Goal: Information Seeking & Learning: Learn about a topic

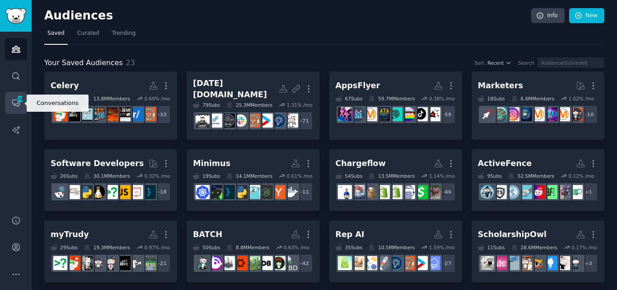
click at [14, 98] on icon "Sidebar" at bounding box center [15, 102] width 9 height 9
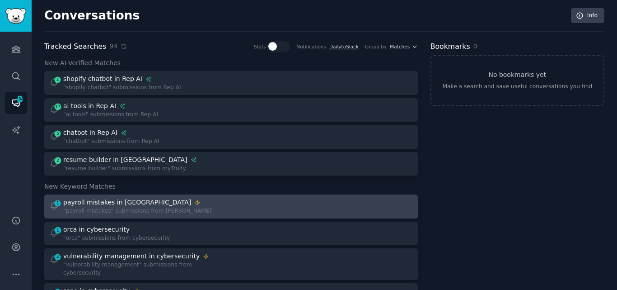
click at [154, 214] on div ""payroll mistakes" submissions from [PERSON_NAME]" at bounding box center [137, 211] width 148 height 8
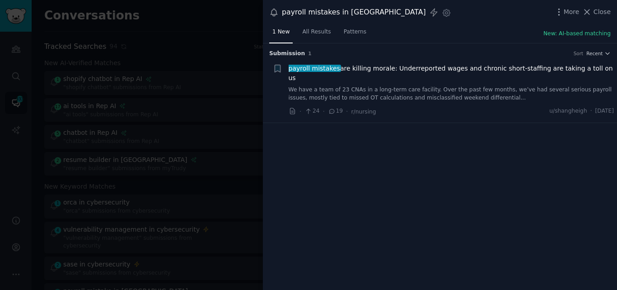
click at [595, 14] on button "Close" at bounding box center [596, 11] width 28 height 9
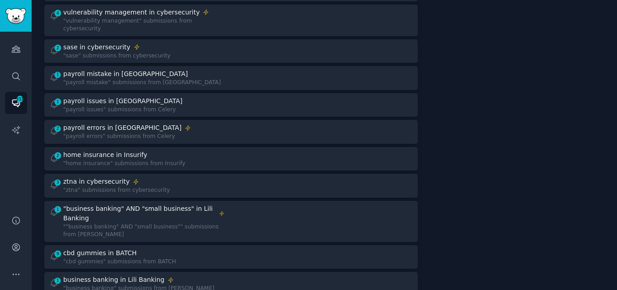
scroll to position [235, 0]
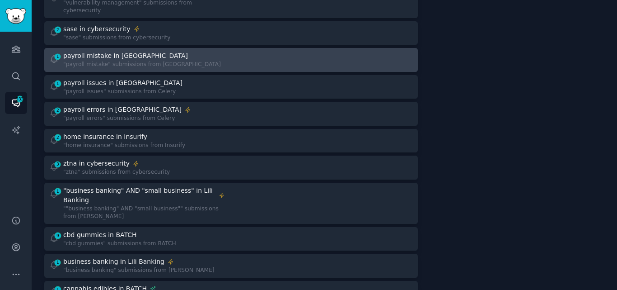
click at [128, 51] on div "payroll mistake in [GEOGRAPHIC_DATA]" at bounding box center [125, 55] width 125 height 9
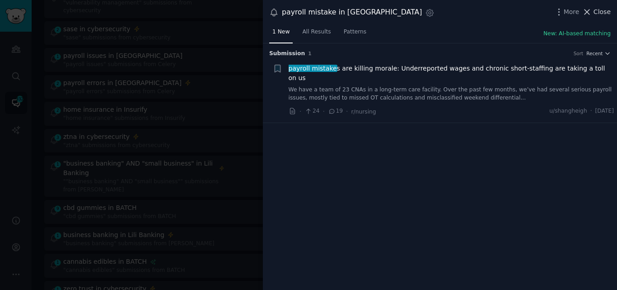
click at [589, 11] on icon at bounding box center [587, 11] width 5 height 5
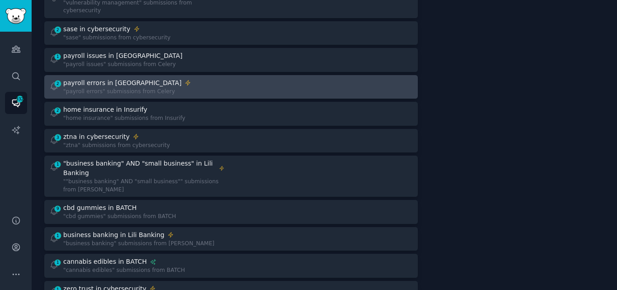
click at [122, 88] on div ""payroll errors" submissions from Celery" at bounding box center [127, 92] width 128 height 8
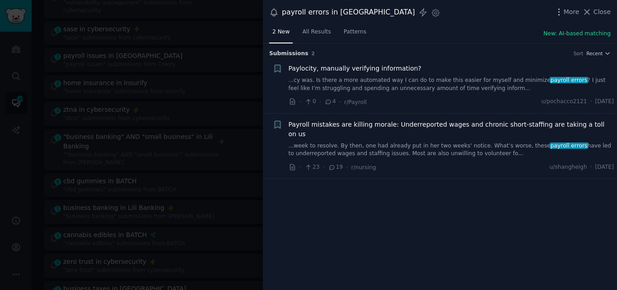
click at [382, 85] on link "...cy was. Is there a more automated way I can do to make this easier for mysel…" at bounding box center [452, 84] width 326 height 16
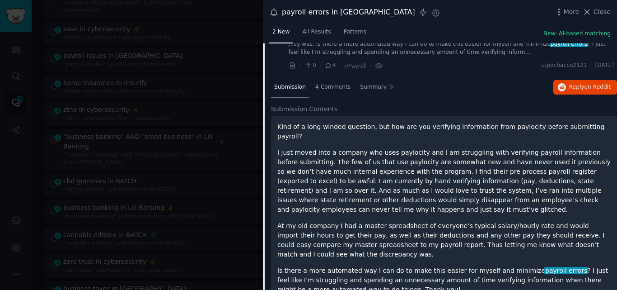
scroll to position [35, 0]
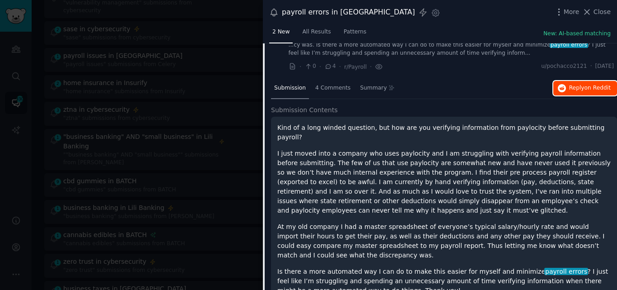
click at [570, 89] on span "Reply on Reddit" at bounding box center [590, 88] width 42 height 8
click at [589, 12] on icon at bounding box center [587, 11] width 5 height 5
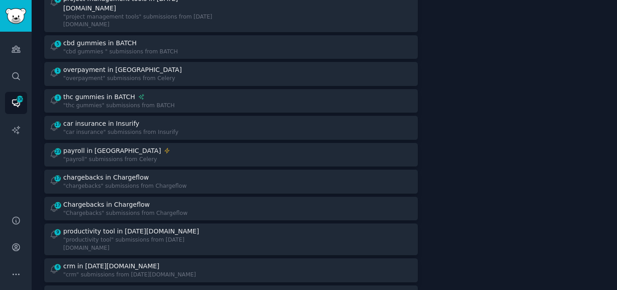
scroll to position [596, 0]
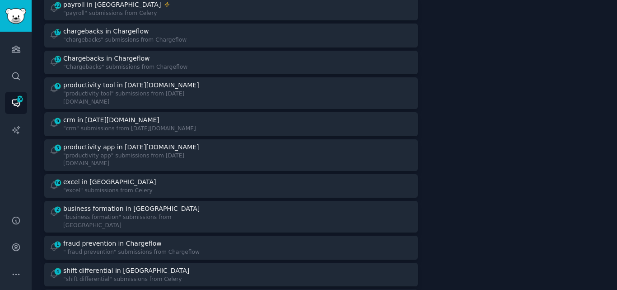
scroll to position [741, 0]
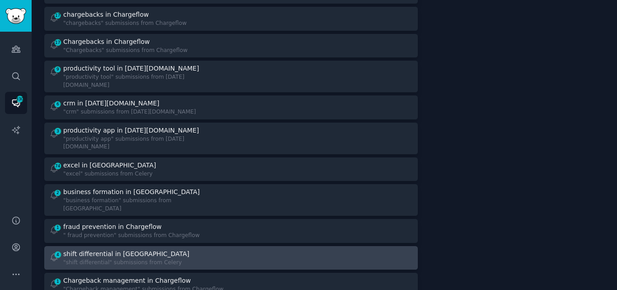
click at [111, 249] on div "shift differential in [GEOGRAPHIC_DATA]" at bounding box center [126, 253] width 126 height 9
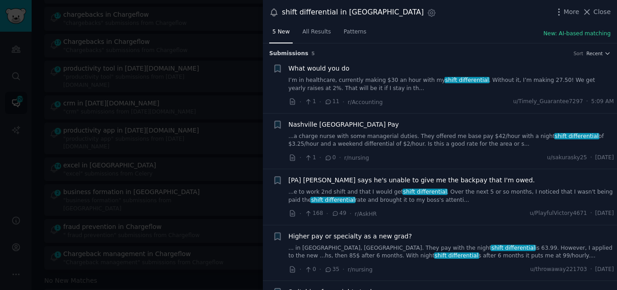
click at [494, 82] on link "I’m in healthcare, currently making $30 an hour with my shift differential . Wi…" at bounding box center [452, 84] width 326 height 16
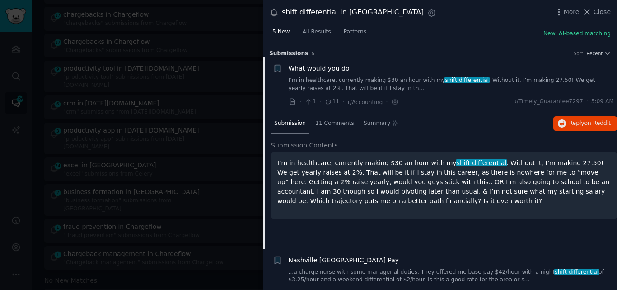
scroll to position [14, 0]
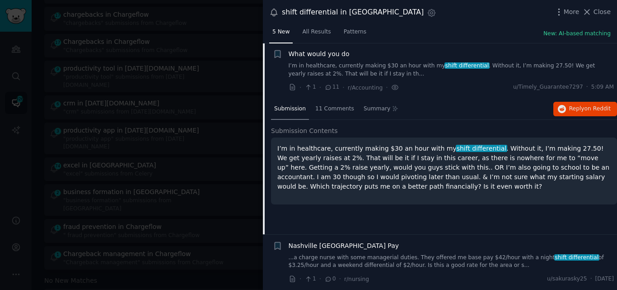
click at [319, 52] on span "What would you do" at bounding box center [319, 53] width 61 height 9
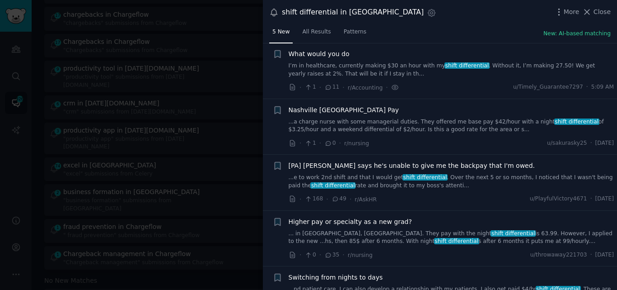
click at [357, 179] on link "...e to work 2nd shift and that I would get shift differential . Over the next …" at bounding box center [452, 182] width 326 height 16
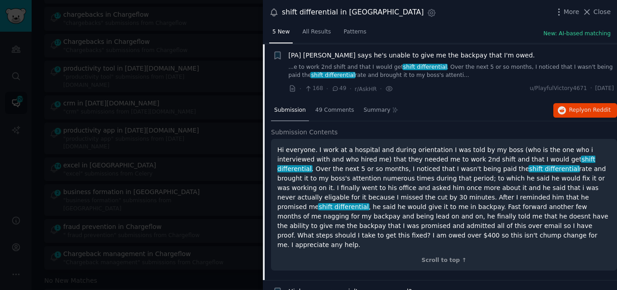
scroll to position [126, 0]
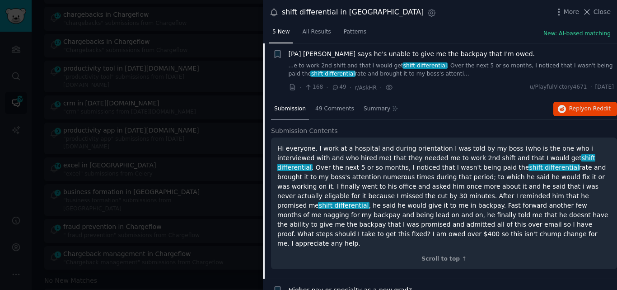
click at [355, 51] on span "[PA] [PERSON_NAME] says he's unable to give me the backpay that I'm owed." at bounding box center [412, 53] width 247 height 9
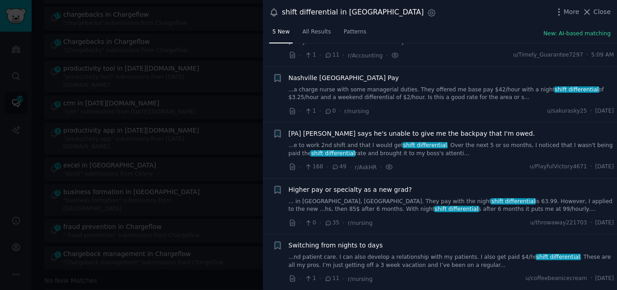
scroll to position [46, 0]
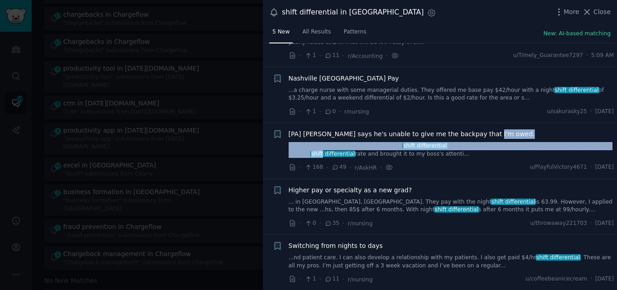
drag, startPoint x: 615, startPoint y: 135, endPoint x: 617, endPoint y: 145, distance: 10.2
click at [617, 145] on div "Submission s 5 Sort Recent + What would you do I’m in healthcare, currently mak…" at bounding box center [440, 166] width 354 height 247
click at [597, 12] on span "Close" at bounding box center [602, 11] width 17 height 9
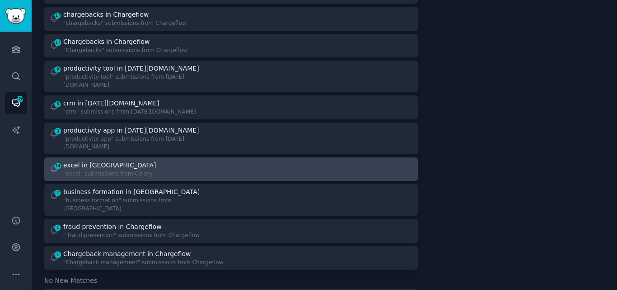
click at [104, 160] on div "excel in [GEOGRAPHIC_DATA]" at bounding box center [110, 164] width 94 height 9
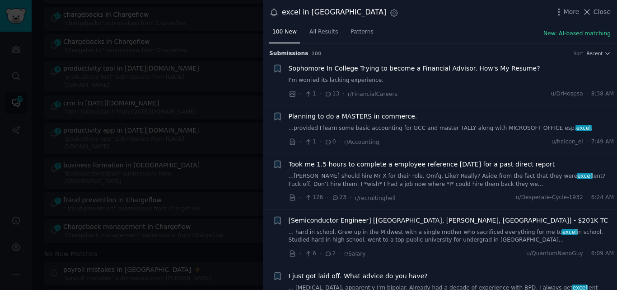
click at [383, 182] on link "...[PERSON_NAME] should hire Mr X for their role. Omfg. Like? Really? Aside fro…" at bounding box center [452, 180] width 326 height 16
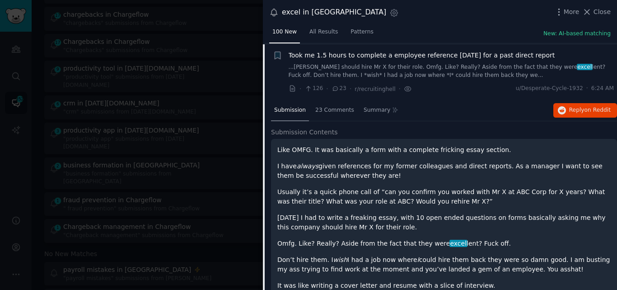
scroll to position [110, 0]
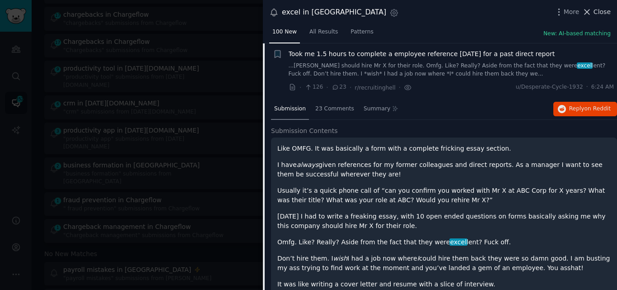
click at [591, 12] on icon at bounding box center [586, 11] width 9 height 9
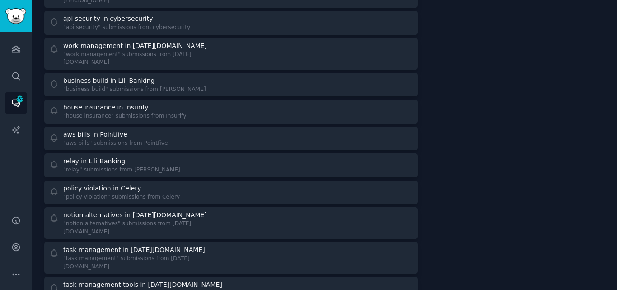
scroll to position [1835, 0]
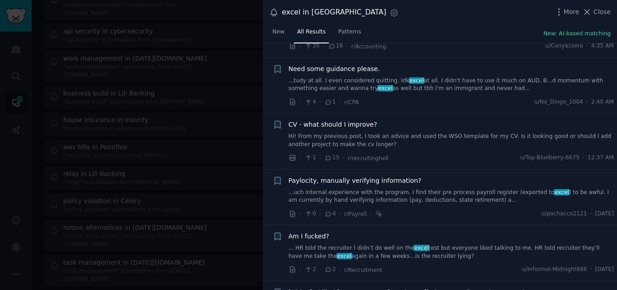
scroll to position [273, 0]
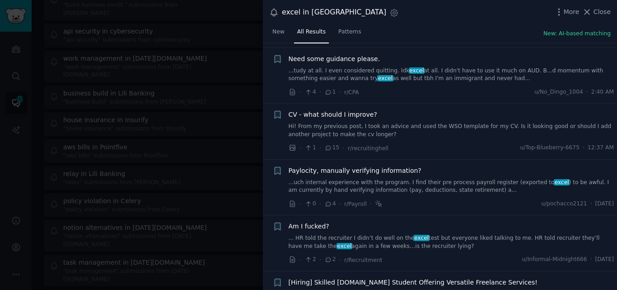
click at [374, 235] on link "... HR told the recruiter I didn’t do well on the excel test but everyone liked…" at bounding box center [452, 242] width 326 height 16
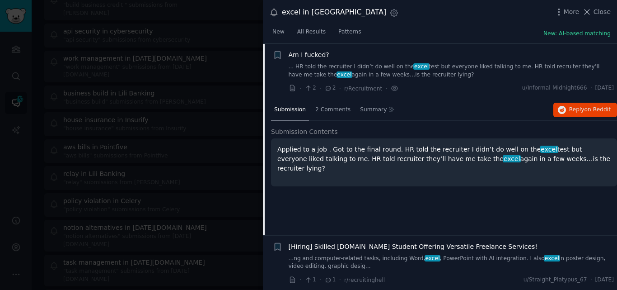
scroll to position [445, 0]
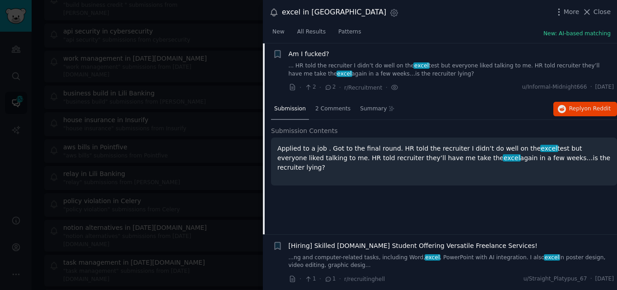
click at [300, 53] on span "Am I fucked?" at bounding box center [309, 53] width 41 height 9
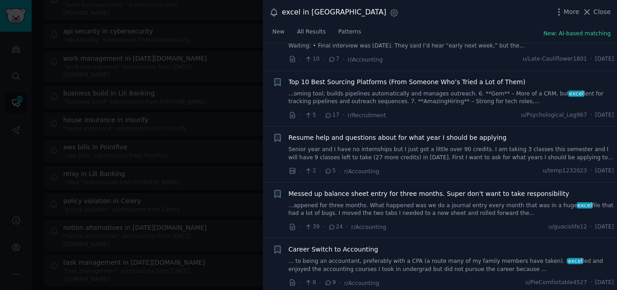
scroll to position [1526, 0]
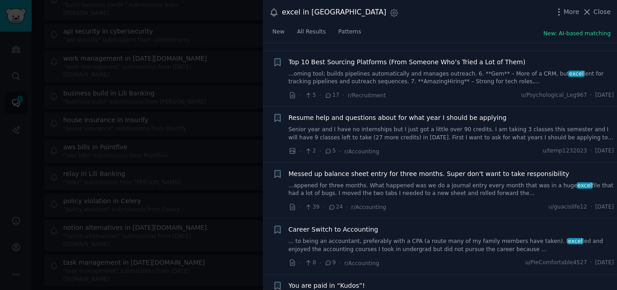
click at [439, 182] on link "...appened for three months. What happened was we do a journal entry every mont…" at bounding box center [452, 190] width 326 height 16
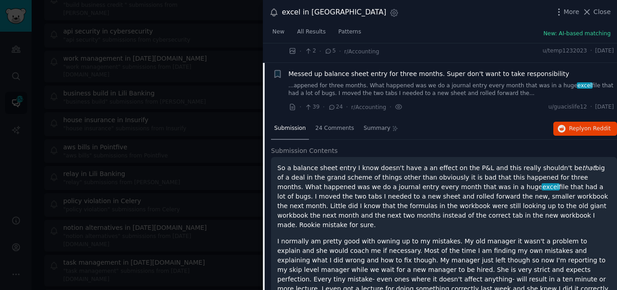
scroll to position [1626, 0]
click at [592, 15] on icon at bounding box center [586, 11] width 9 height 9
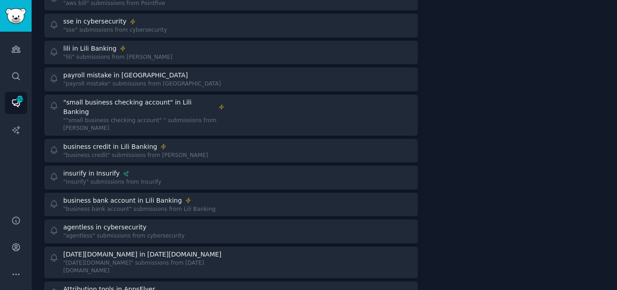
scroll to position [1334, 0]
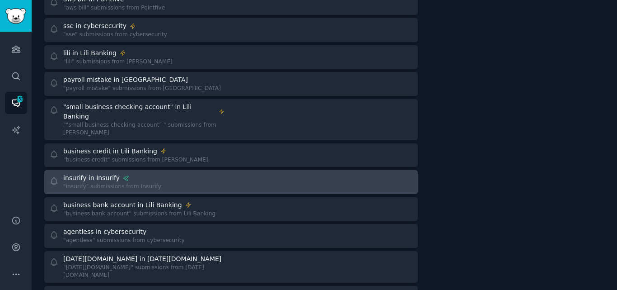
click at [249, 173] on div at bounding box center [325, 182] width 176 height 18
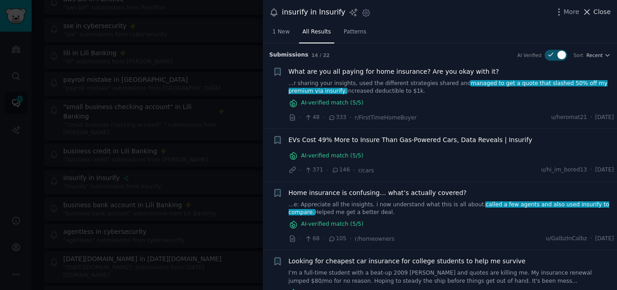
click at [591, 8] on icon at bounding box center [586, 11] width 9 height 9
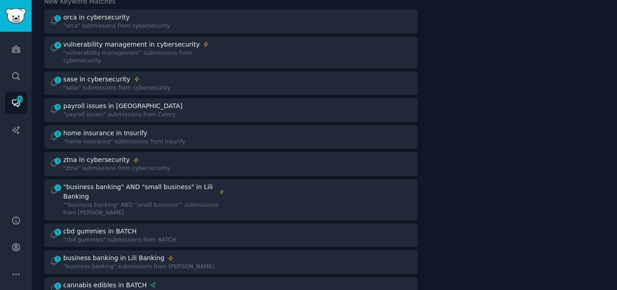
scroll to position [173, 0]
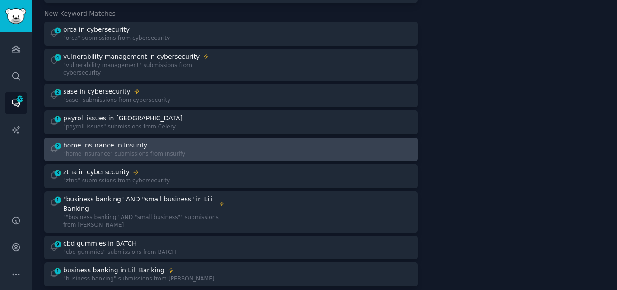
click at [207, 141] on div "2 home insurance in Insurify "home insurance" submissions from Insurify" at bounding box center [137, 150] width 176 height 18
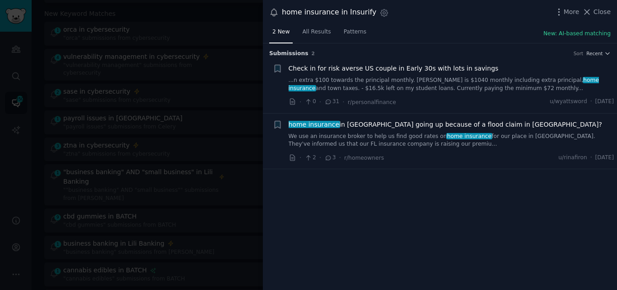
click at [371, 143] on link "We use an insurance broker to help us find good rates on home insurance for our…" at bounding box center [452, 140] width 326 height 16
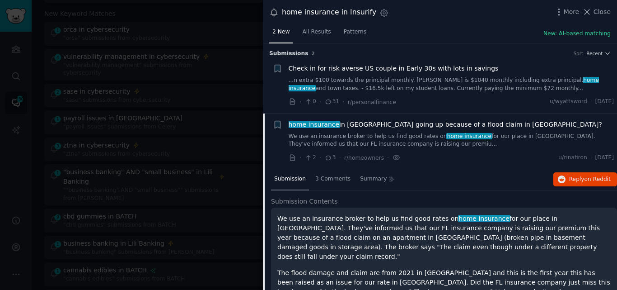
scroll to position [20, 0]
